Goal: Information Seeking & Learning: Find specific page/section

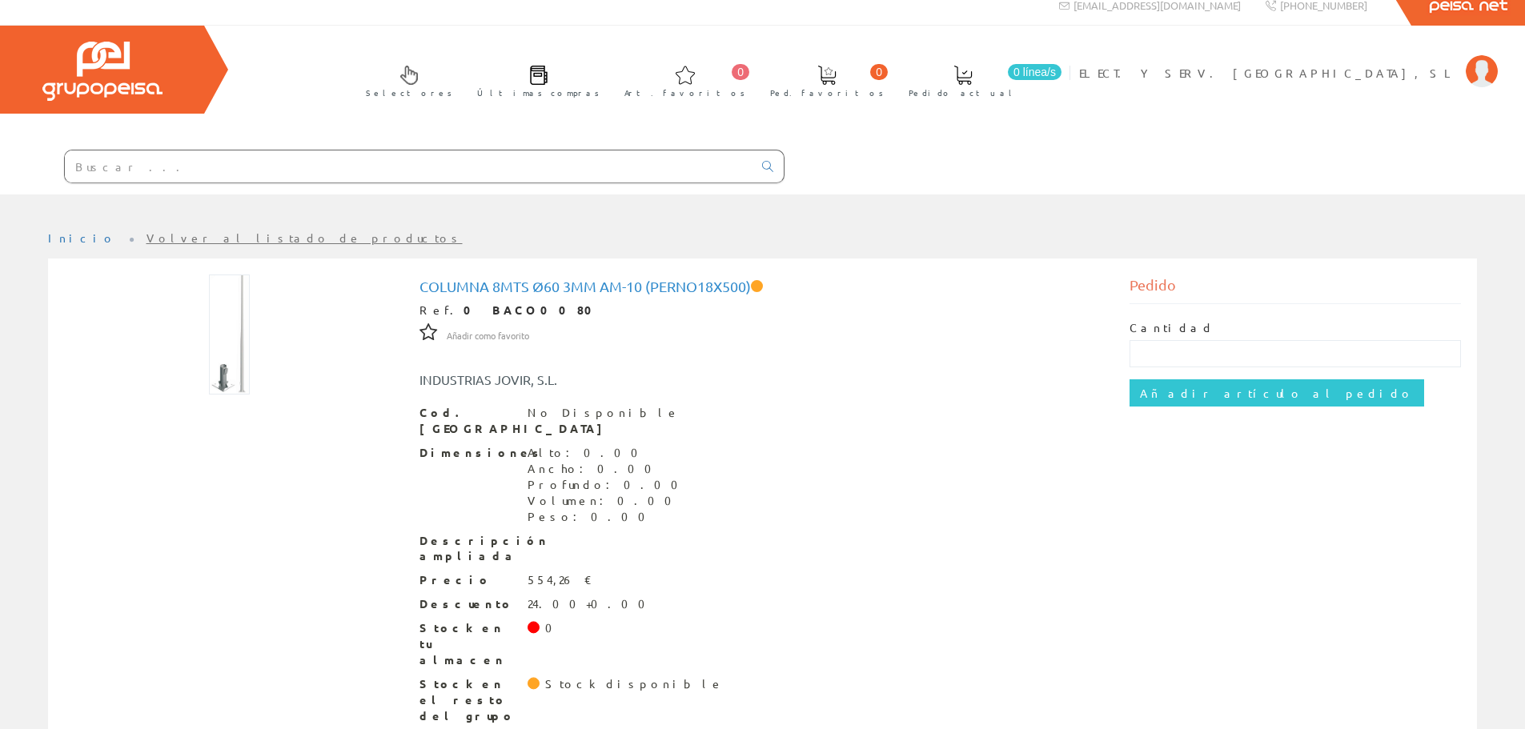
scroll to position [14, 0]
click at [393, 163] on input "text" at bounding box center [409, 166] width 688 height 32
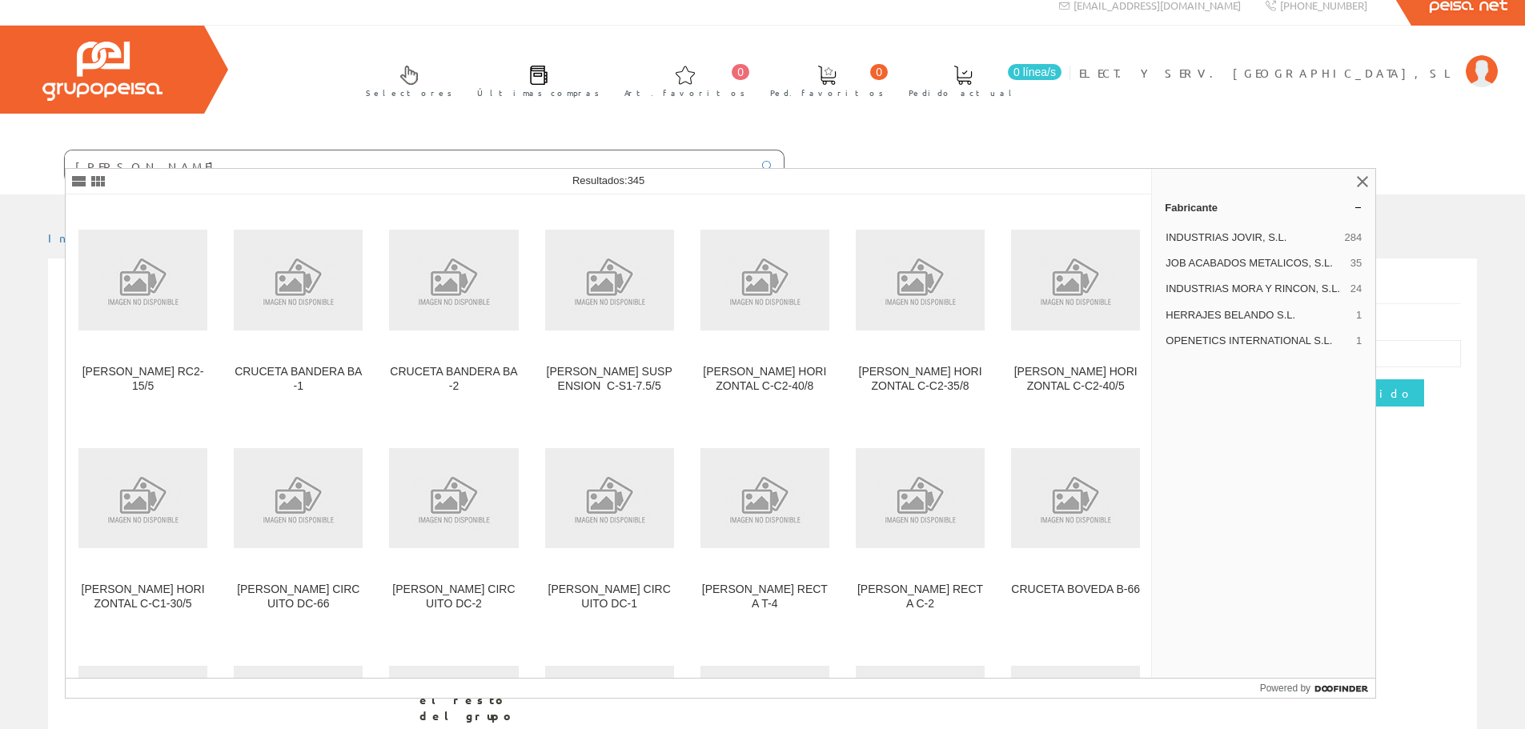
type input "[PERSON_NAME]"
click at [590, 70] on div "Selectores Últimas compras 0 0" at bounding box center [762, 110] width 1525 height 169
click at [612, 157] on input "[PERSON_NAME]" at bounding box center [409, 166] width 688 height 32
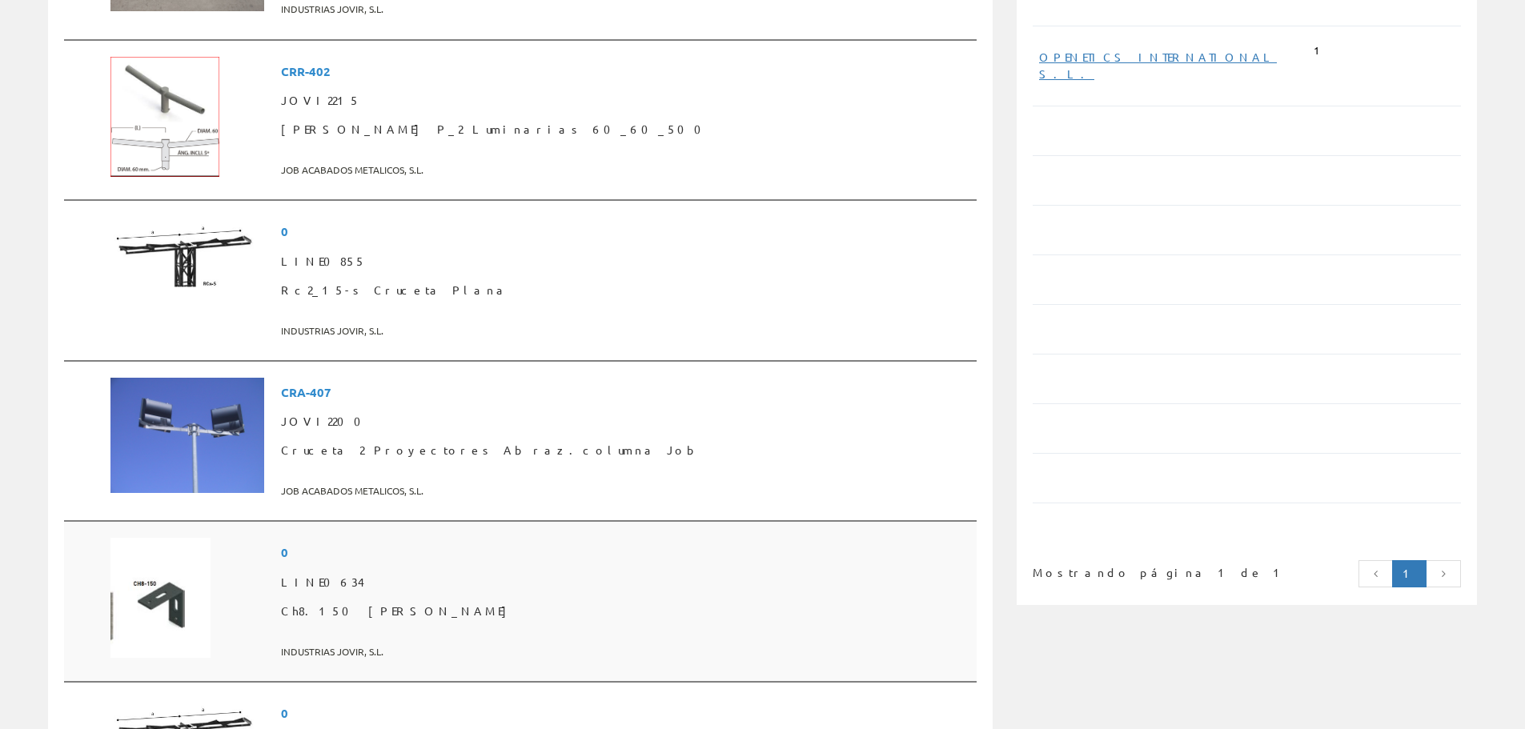
scroll to position [720, 0]
click at [557, 441] on span "Cruceta 2 Proyectores Abraz.columna Job" at bounding box center [625, 449] width 689 height 29
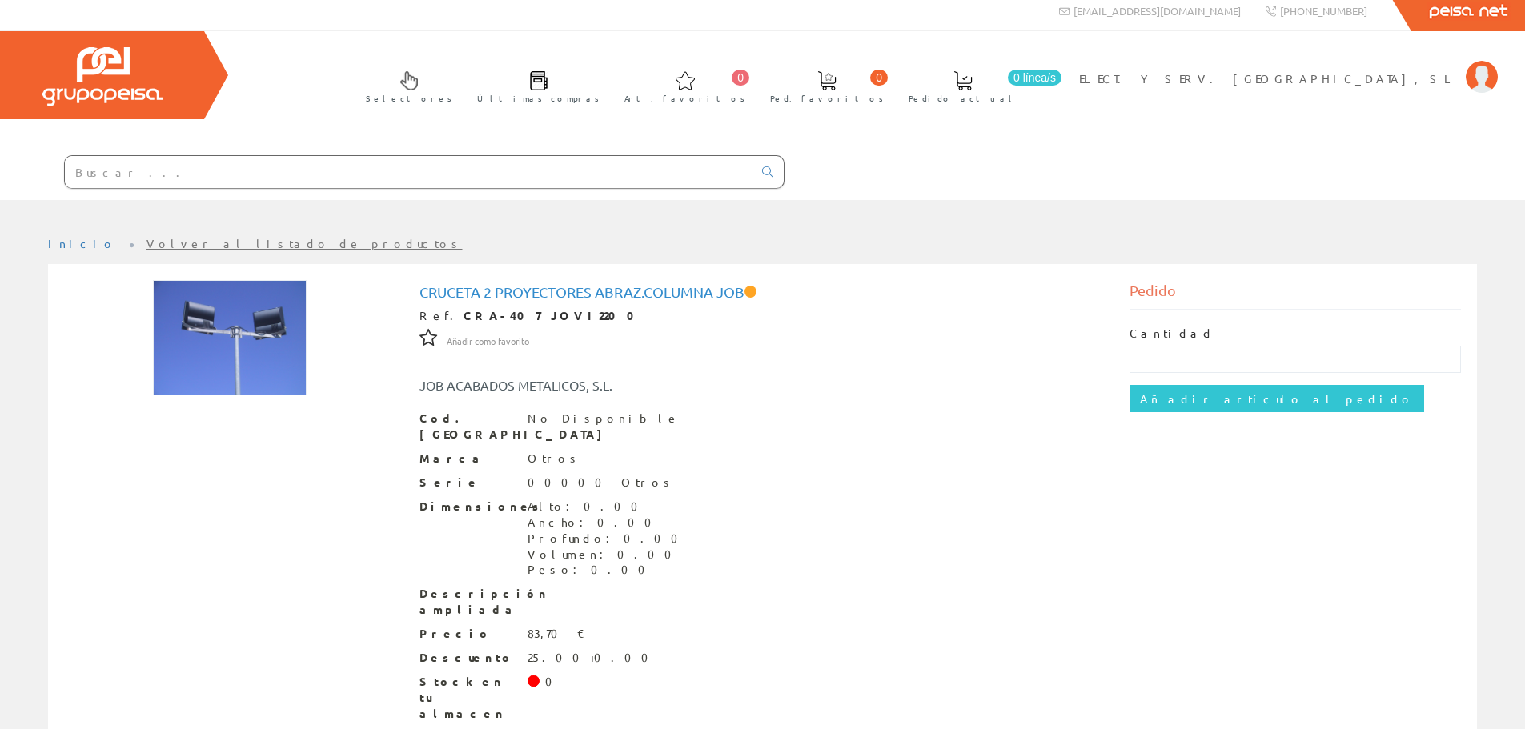
scroll to position [62, 0]
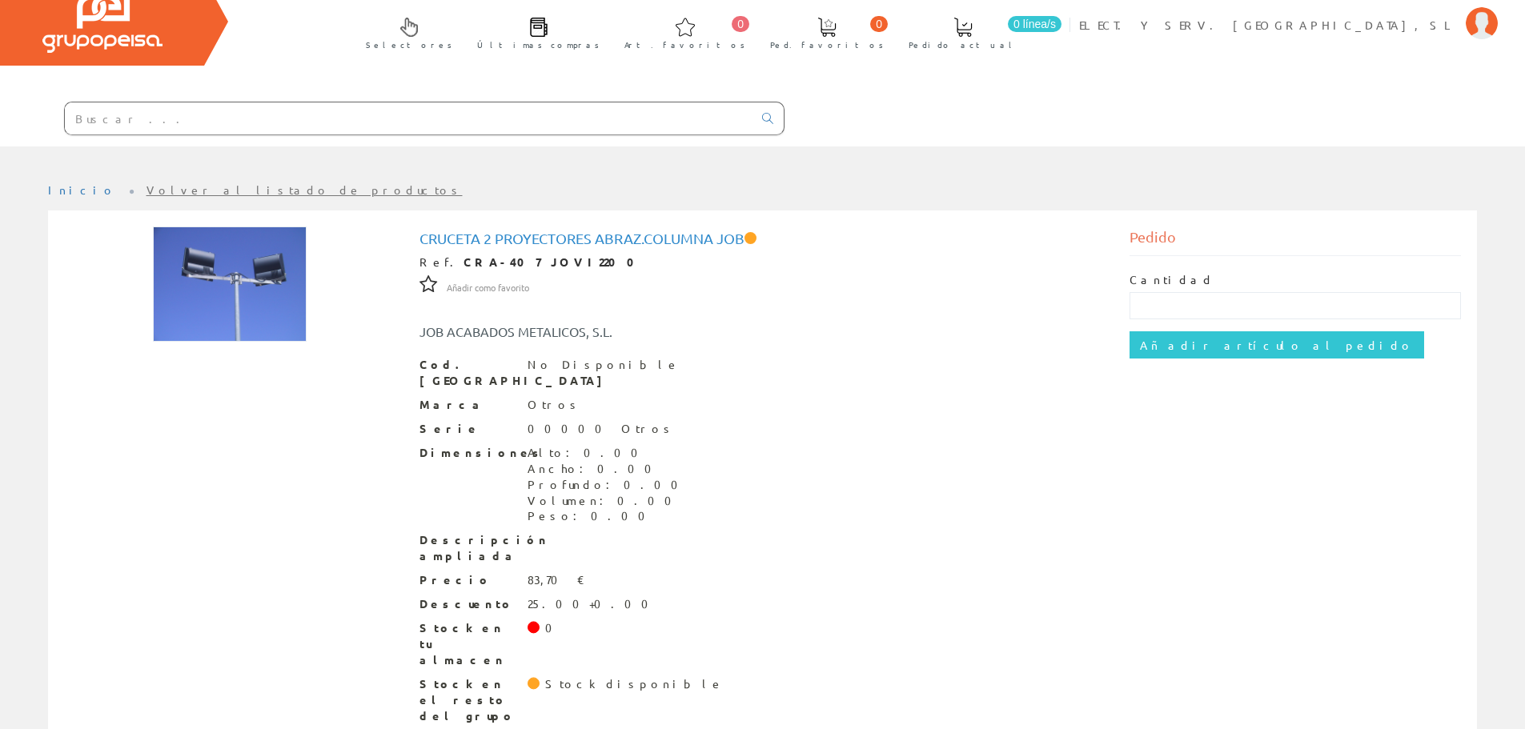
click at [463, 123] on input "text" at bounding box center [409, 118] width 688 height 32
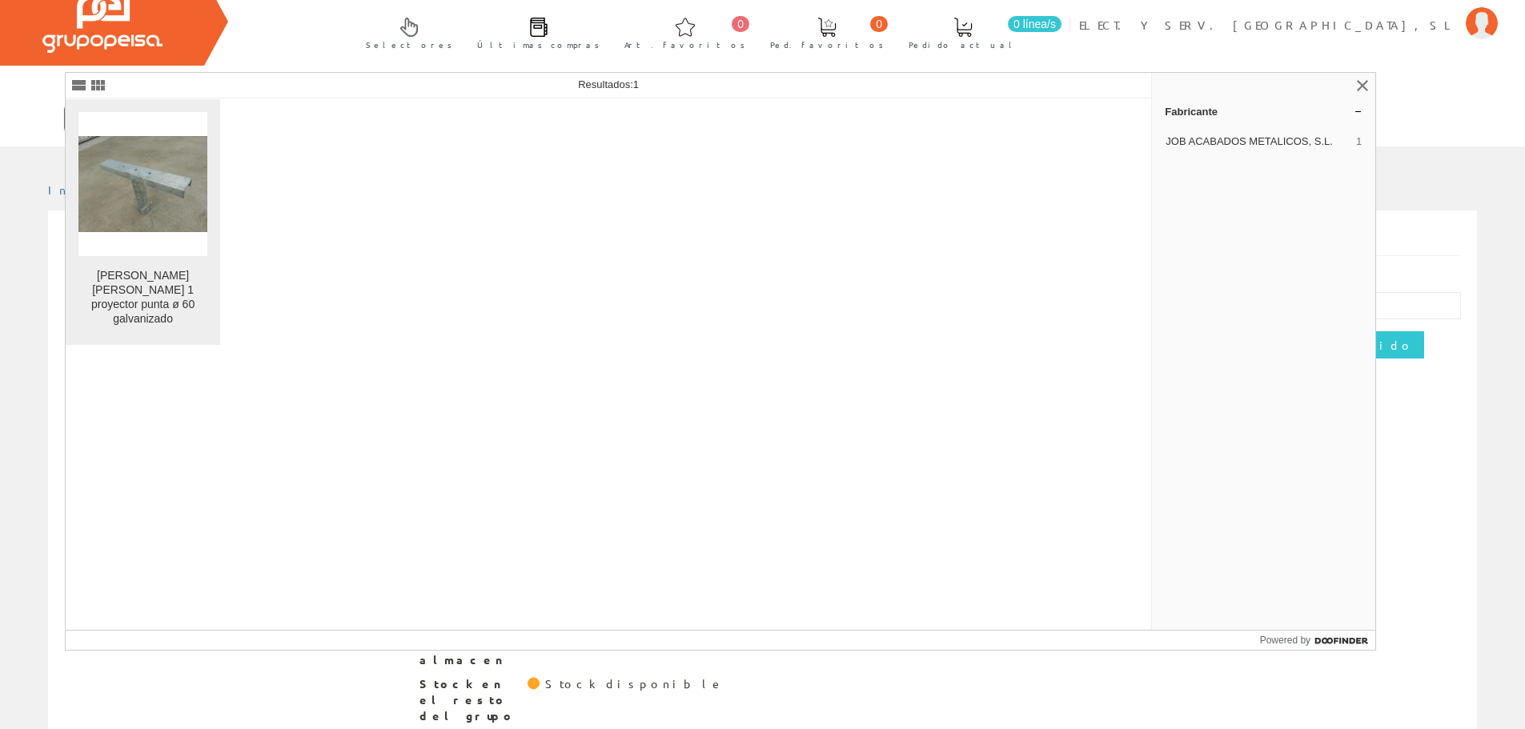
type input "CRA 420"
click at [134, 218] on img at bounding box center [142, 184] width 129 height 97
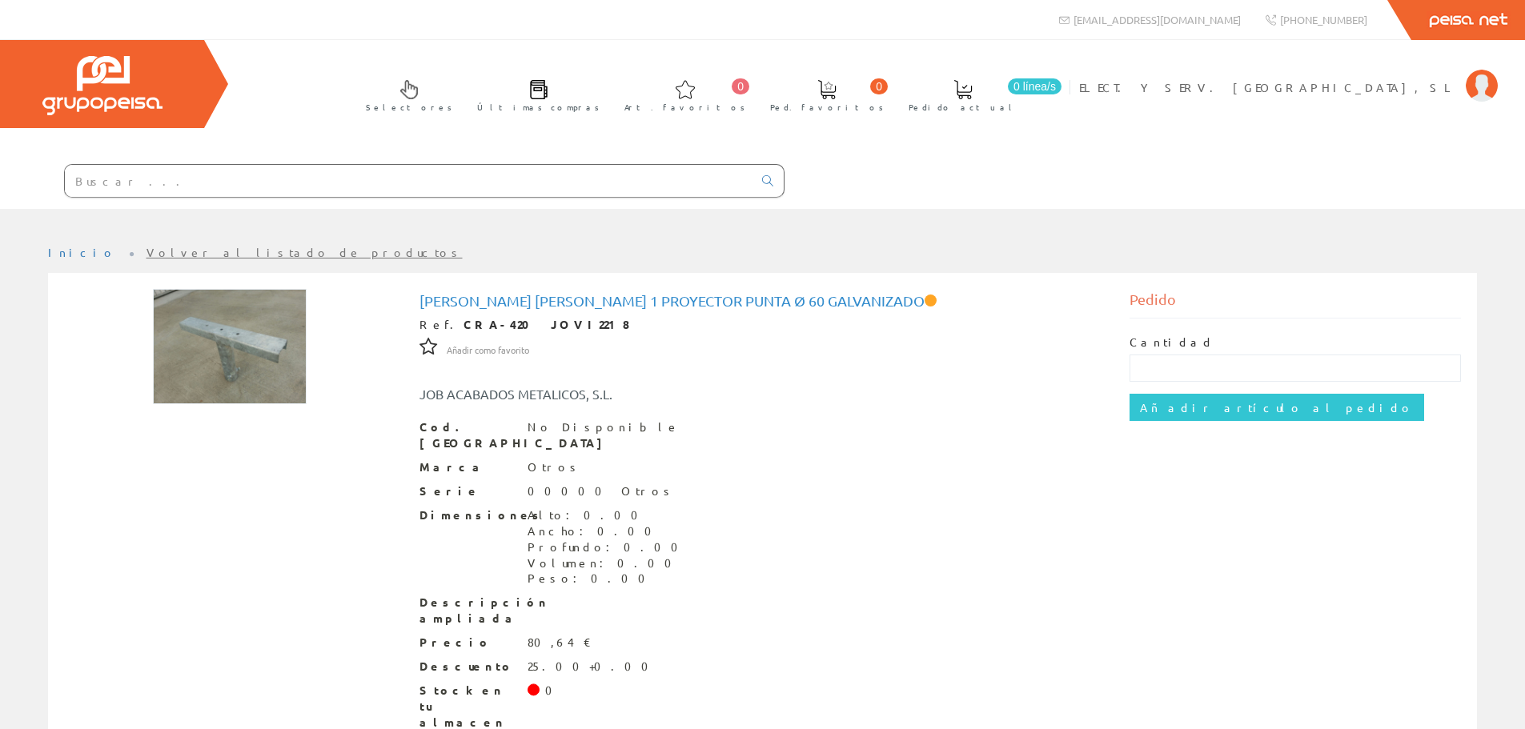
click at [189, 372] on img at bounding box center [230, 346] width 154 height 115
click at [793, 317] on div "Ref. CRA-420 JOVI2218" at bounding box center [762, 325] width 687 height 16
click at [796, 297] on h1 "[PERSON_NAME] [PERSON_NAME] 1 proyector punta ø 60 galvanizado" at bounding box center [762, 301] width 687 height 16
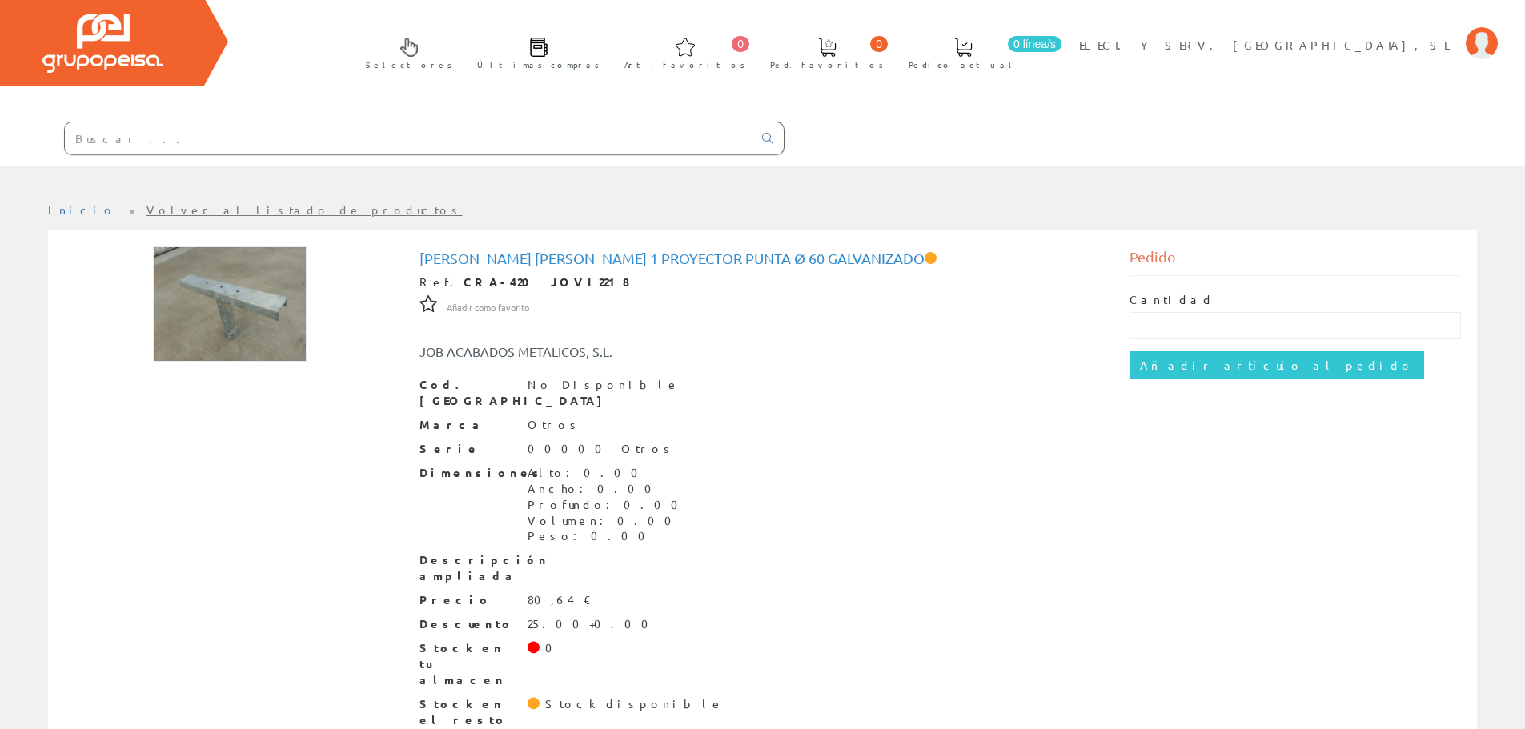
scroll to position [62, 0]
